Goal: Task Accomplishment & Management: Complete application form

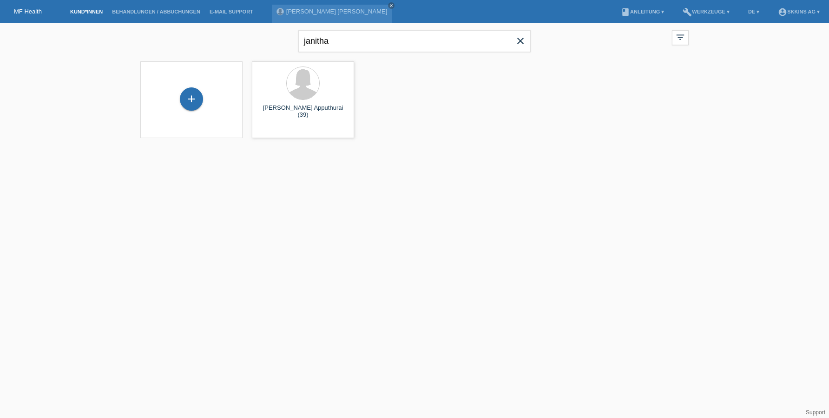
click at [517, 45] on icon "close" at bounding box center [520, 40] width 11 height 11
click at [352, 45] on input "janitha" at bounding box center [414, 41] width 232 height 22
click at [352, 43] on input "janitha" at bounding box center [414, 41] width 232 height 22
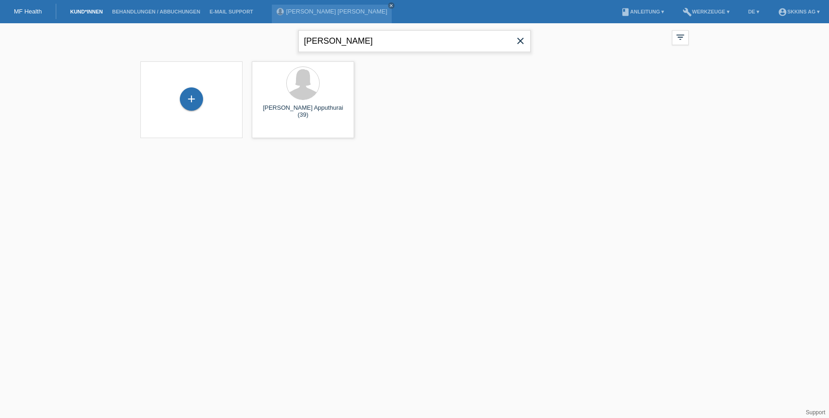
type input "mohamed"
click at [195, 97] on div "+" at bounding box center [191, 104] width 22 height 16
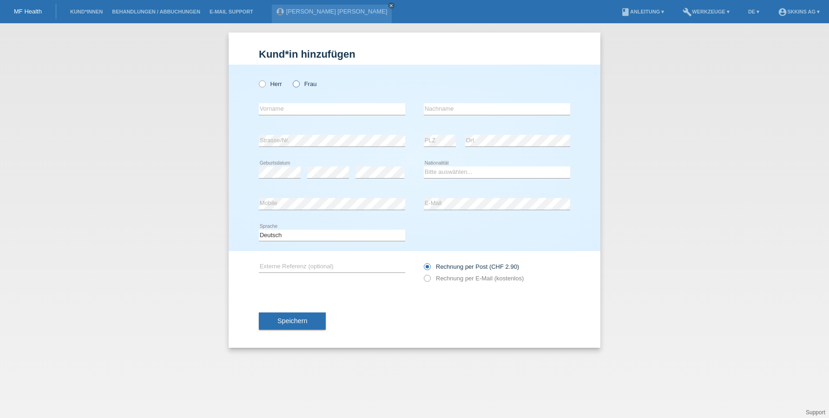
click at [291, 79] on icon at bounding box center [291, 79] width 0 height 0
click at [299, 82] on input "Frau" at bounding box center [296, 83] width 6 height 6
radio input "true"
type input "[PERSON_NAME]"
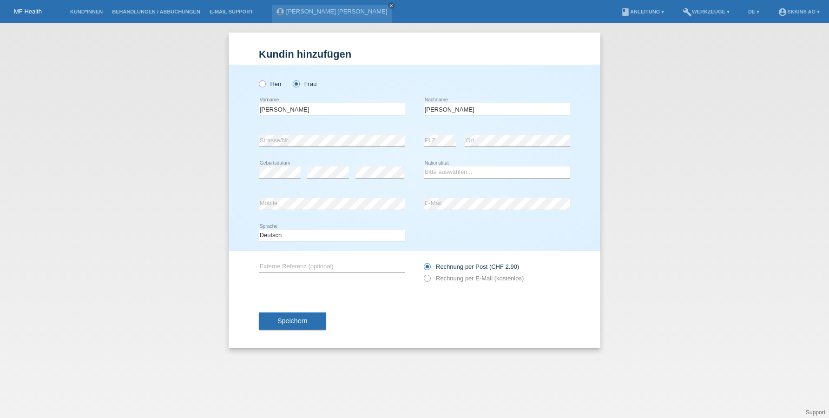
click at [433, 178] on icon at bounding box center [497, 178] width 146 height 0
select select "CH"
click at [422, 273] on icon at bounding box center [422, 273] width 0 height 0
click at [428, 279] on input "Rechnung per E-Mail (kostenlos)" at bounding box center [427, 280] width 6 height 12
radio input "true"
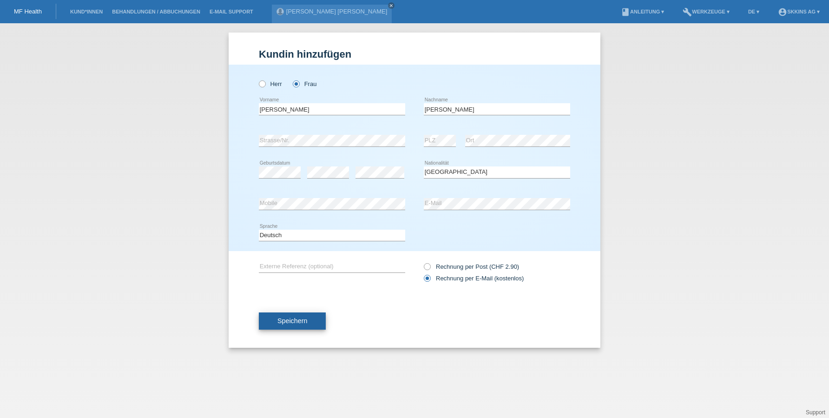
click at [291, 324] on span "Speichern" at bounding box center [292, 320] width 30 height 7
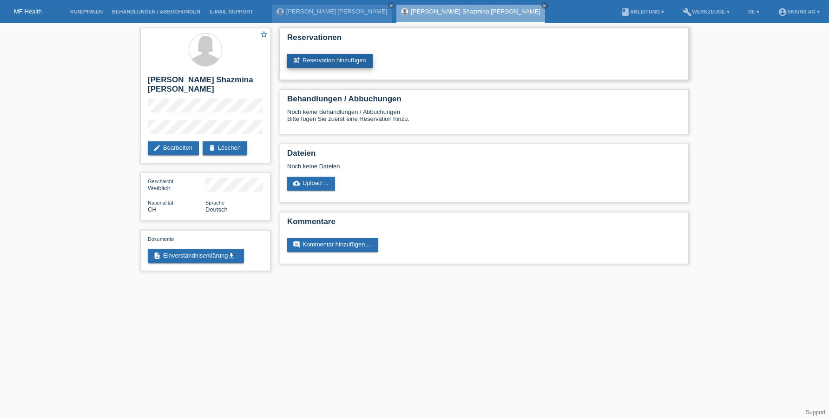
click at [313, 62] on link "post_add Reservation hinzufügen" at bounding box center [329, 61] width 85 height 14
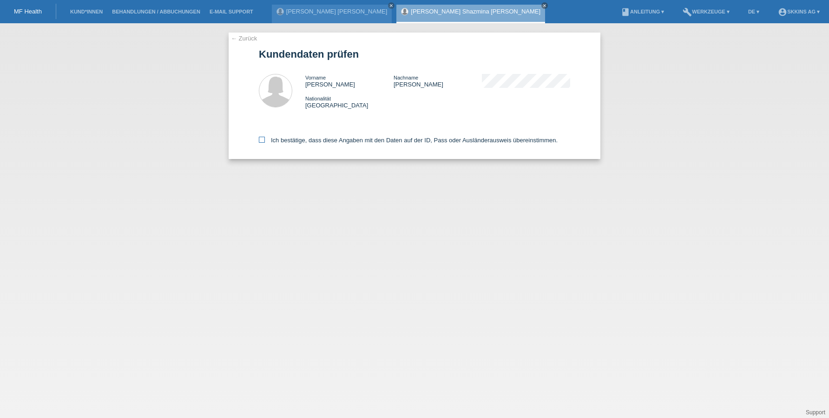
click at [262, 141] on icon at bounding box center [262, 140] width 6 height 6
click at [262, 141] on input "Ich bestätige, dass diese Angaben mit den Daten auf der ID, Pass oder Ausländer…" at bounding box center [262, 140] width 6 height 6
checkbox input "true"
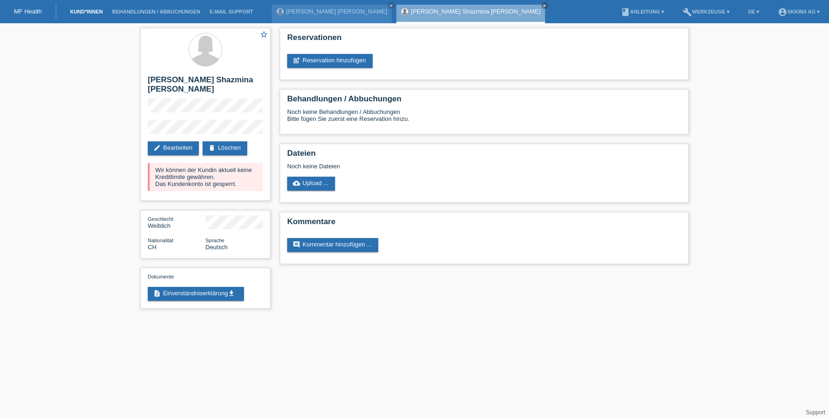
click at [77, 13] on link "Kund*innen" at bounding box center [86, 12] width 42 height 6
